Goal: Task Accomplishment & Management: Use online tool/utility

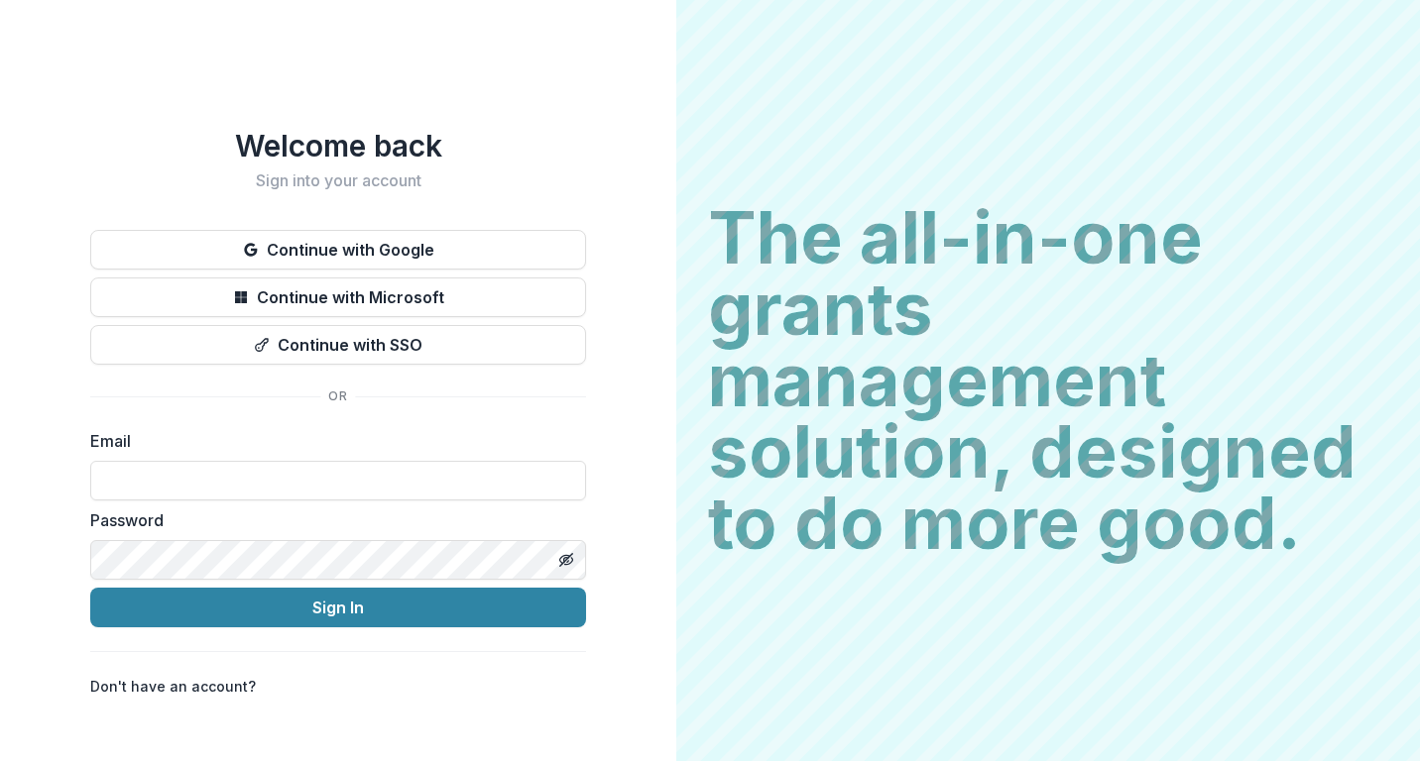
type input "**********"
click at [338, 600] on button "Sign In" at bounding box center [338, 608] width 496 height 40
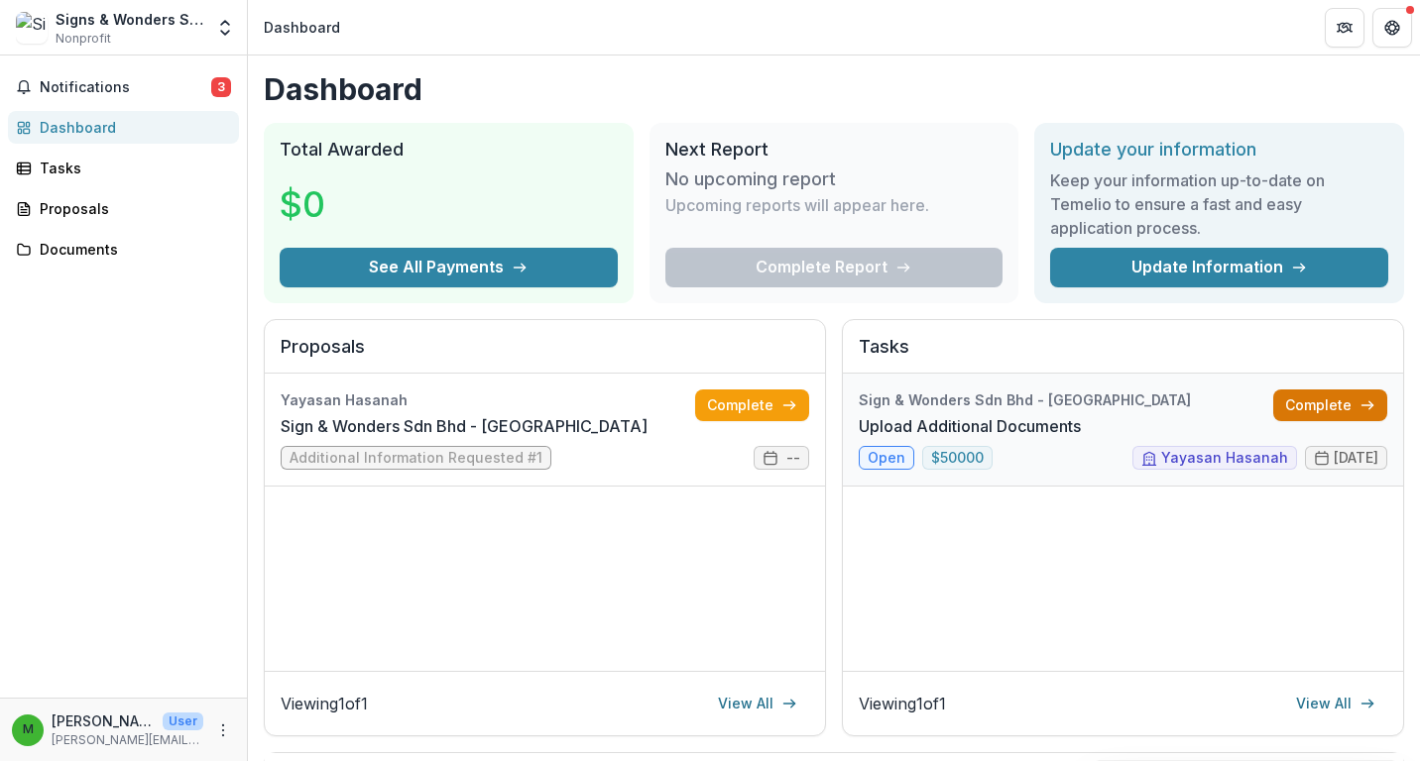
click at [1328, 400] on link "Complete" at bounding box center [1330, 406] width 114 height 32
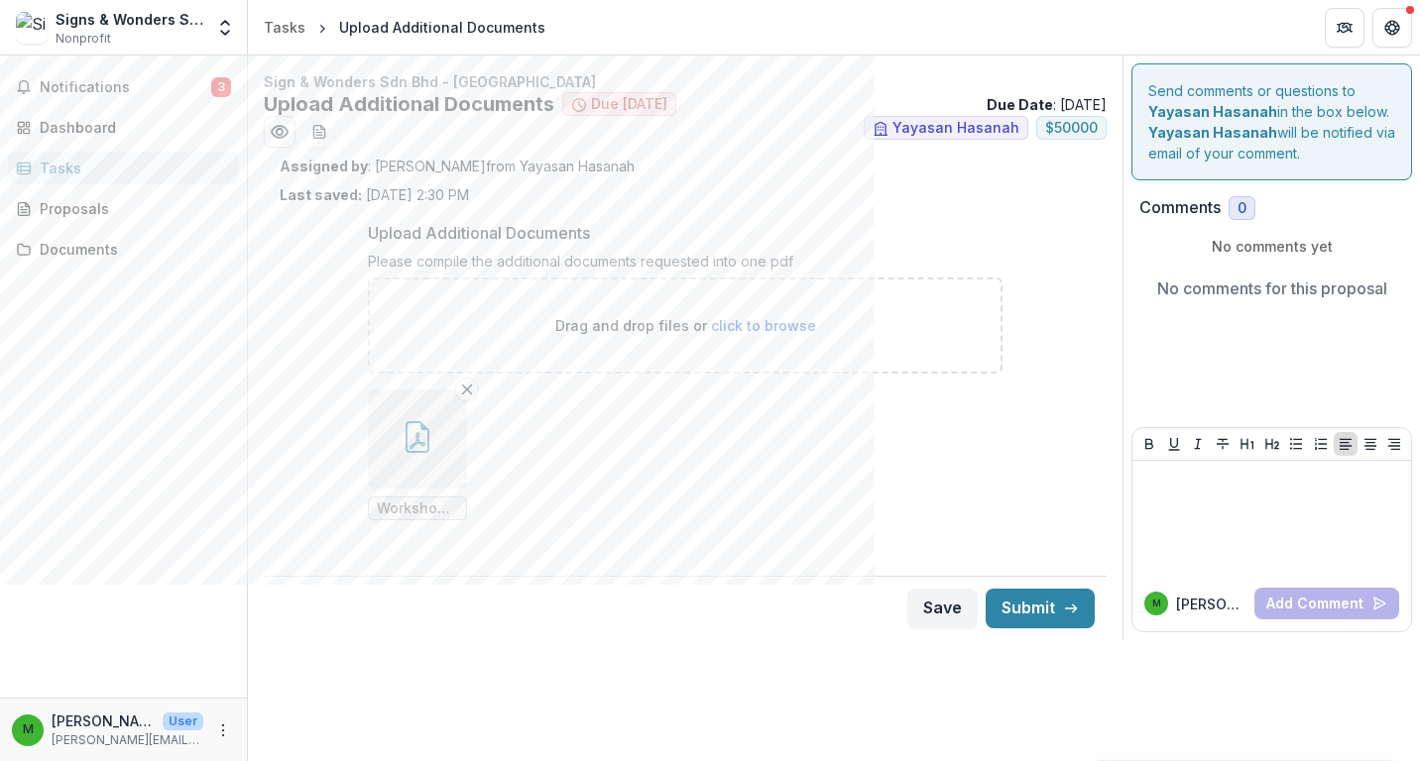
click at [408, 462] on button "button" at bounding box center [417, 439] width 99 height 99
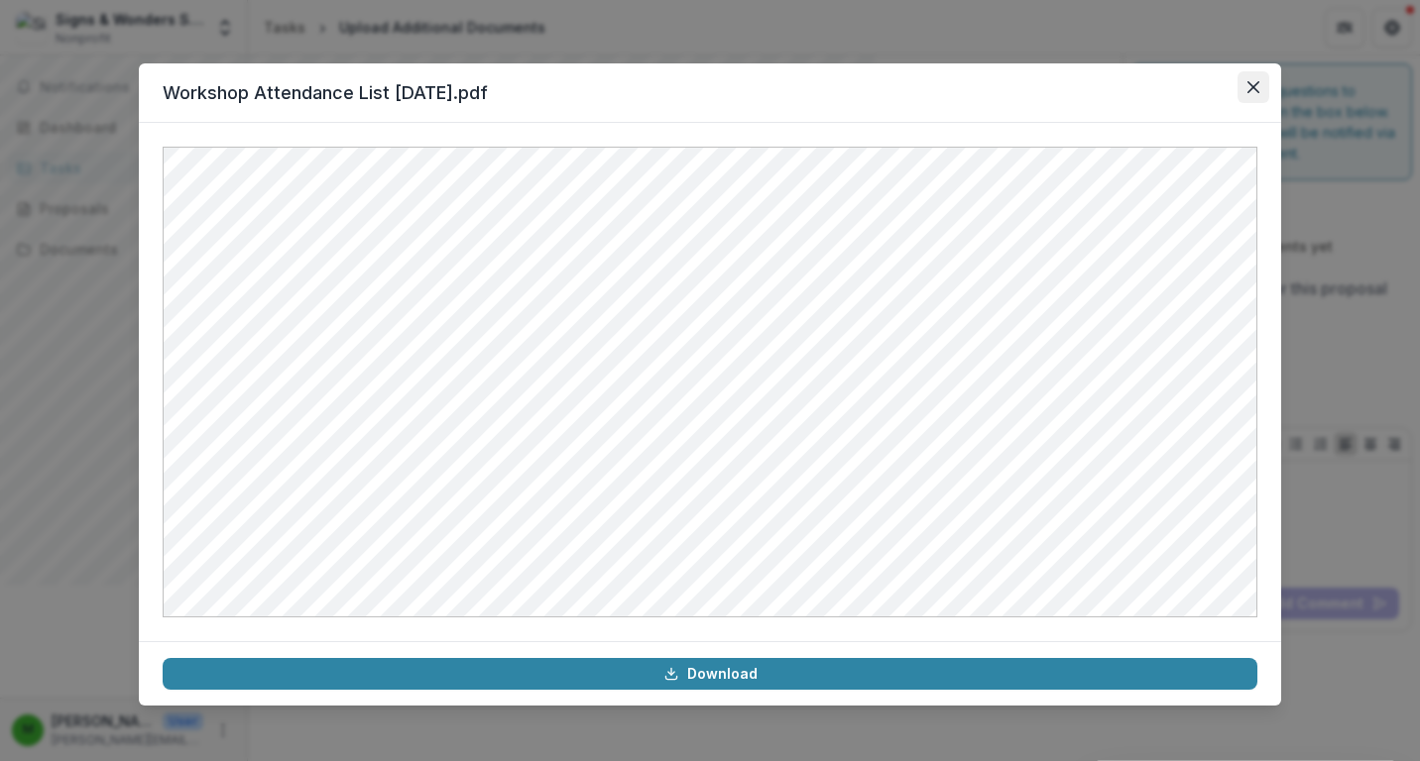
click at [1256, 94] on button "Close" at bounding box center [1253, 87] width 32 height 32
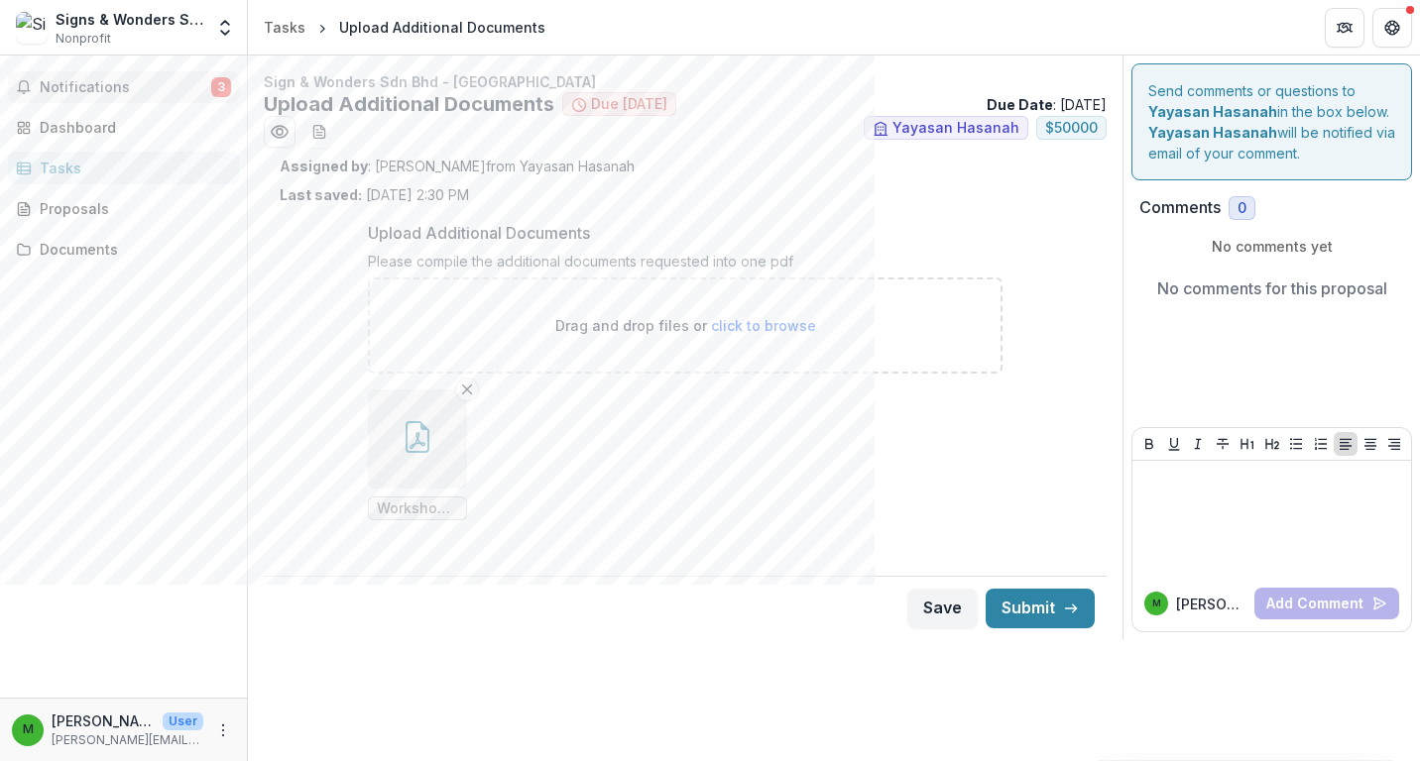
click at [114, 88] on span "Notifications" at bounding box center [126, 87] width 172 height 17
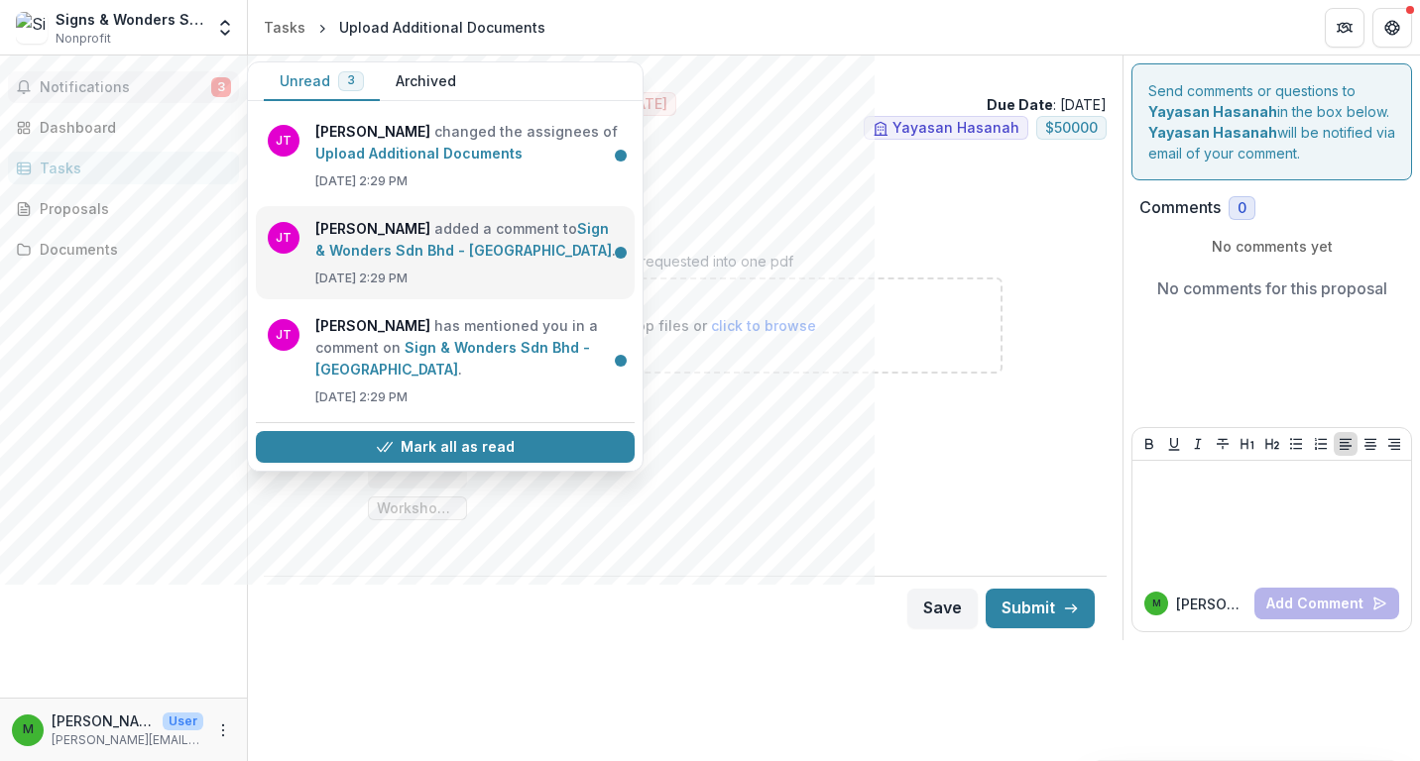
click at [378, 227] on link "Sign & Wonders Sdn Bhd - [GEOGRAPHIC_DATA]" at bounding box center [463, 239] width 296 height 39
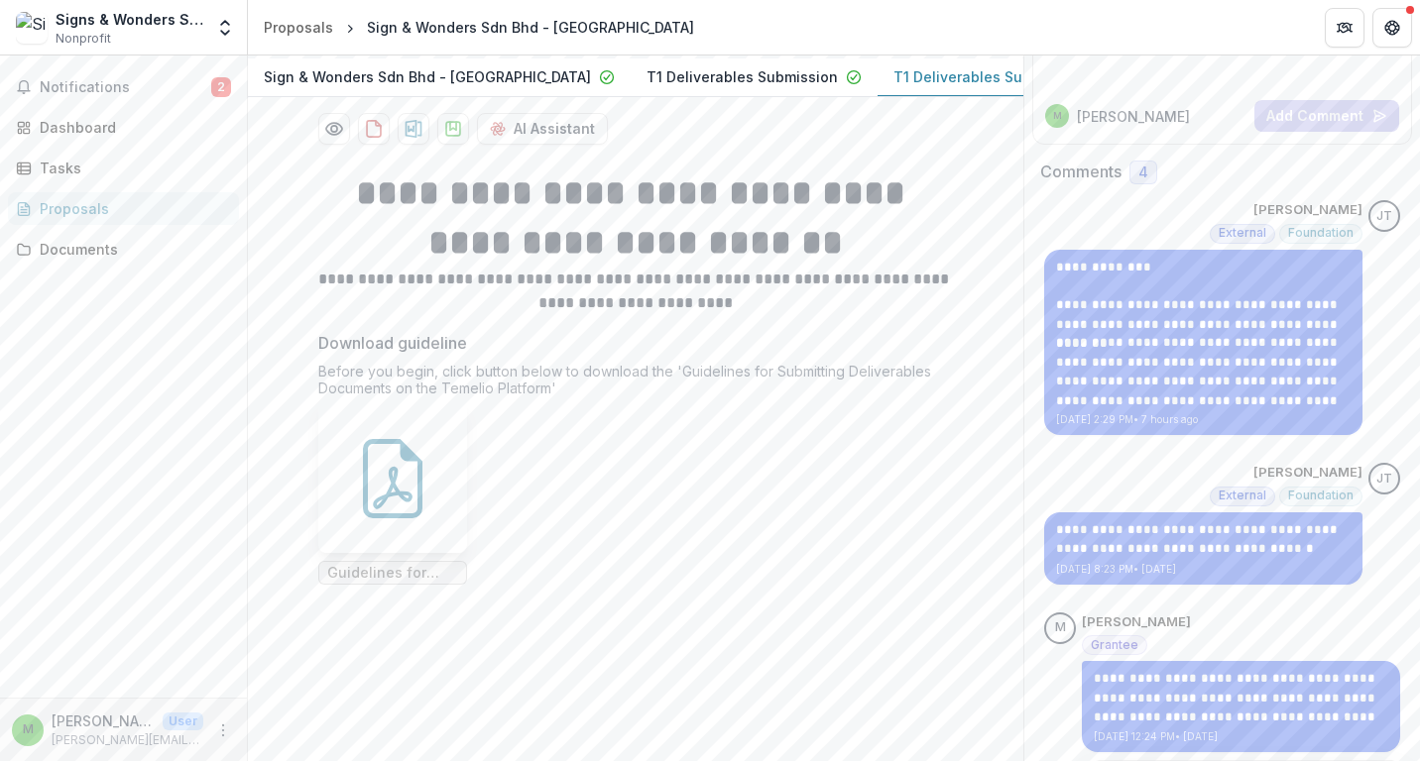
scroll to position [240, 0]
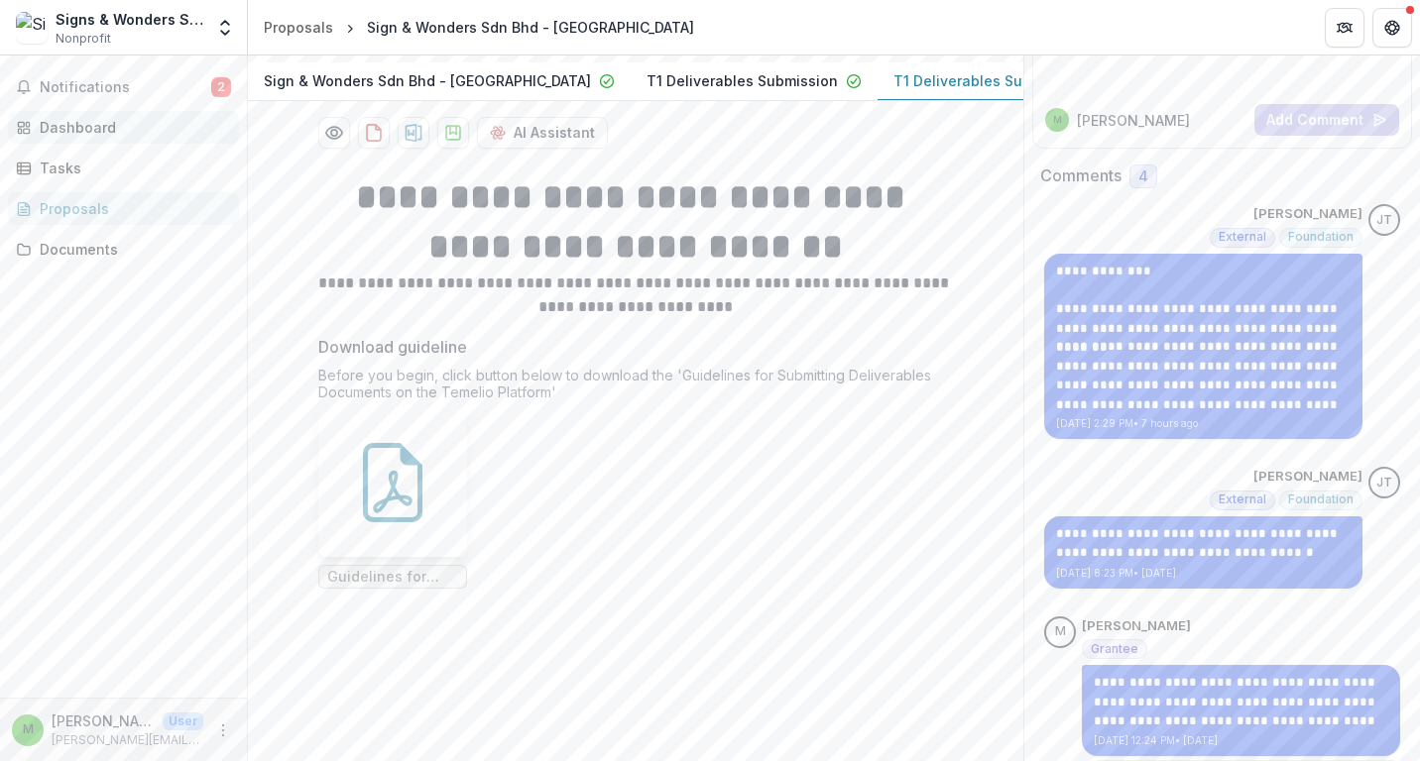
click at [119, 137] on div "Dashboard" at bounding box center [131, 127] width 183 height 21
